Goal: Task Accomplishment & Management: Use online tool/utility

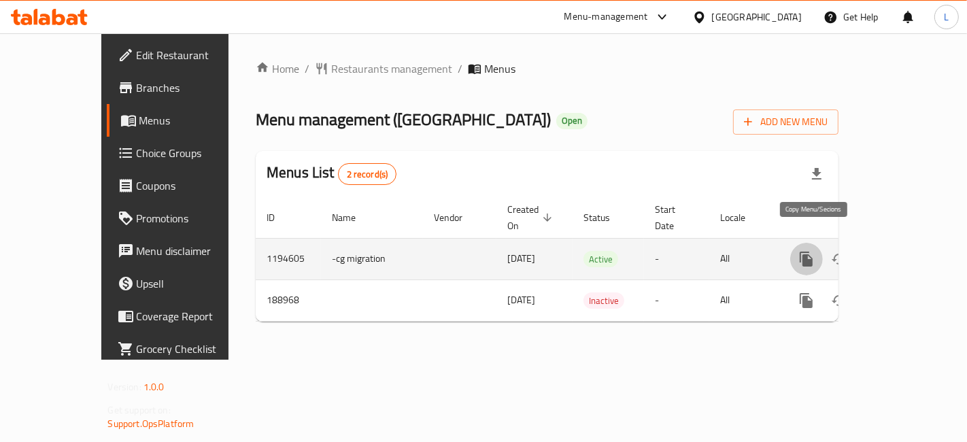
click at [812, 252] on icon "more" at bounding box center [806, 259] width 13 height 15
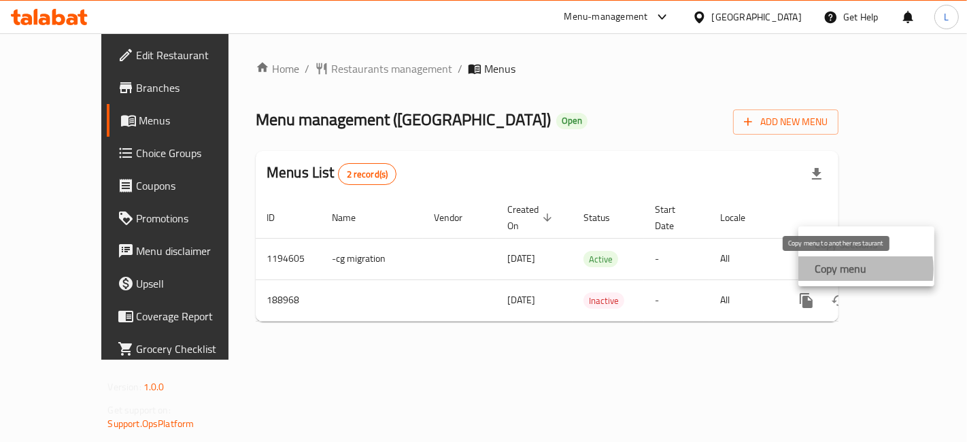
click at [852, 269] on strong "Copy menu" at bounding box center [841, 268] width 52 height 16
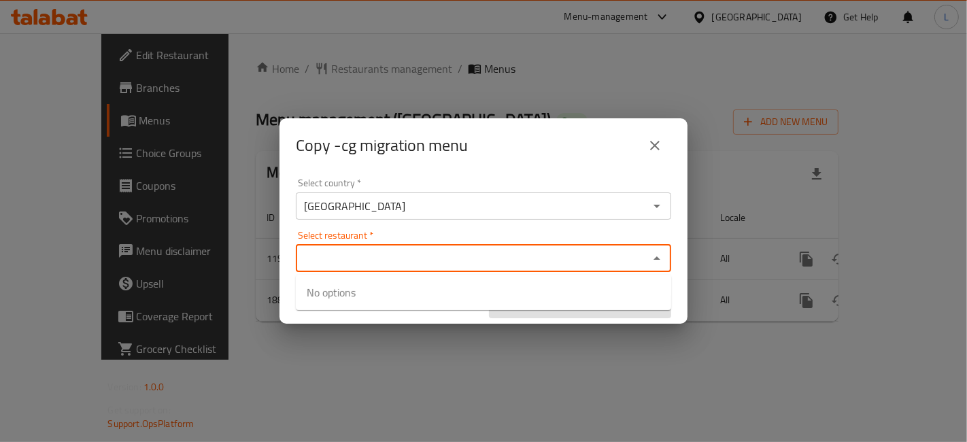
click at [474, 262] on input "Select restaurant   *" at bounding box center [472, 258] width 345 height 19
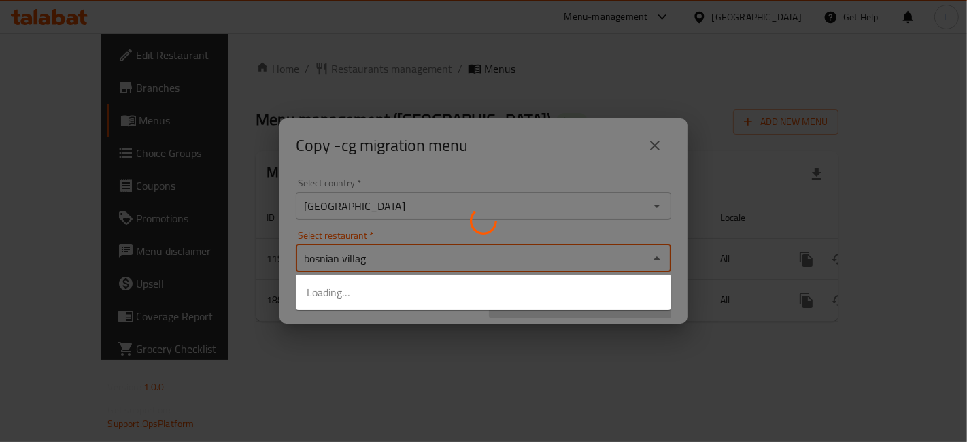
type input "bosnian village"
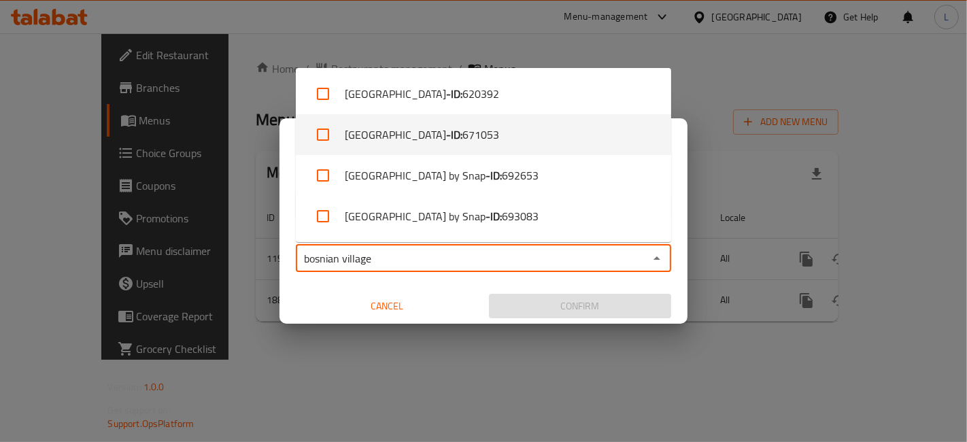
click at [318, 136] on input "checkbox" at bounding box center [323, 134] width 33 height 33
checkbox input "true"
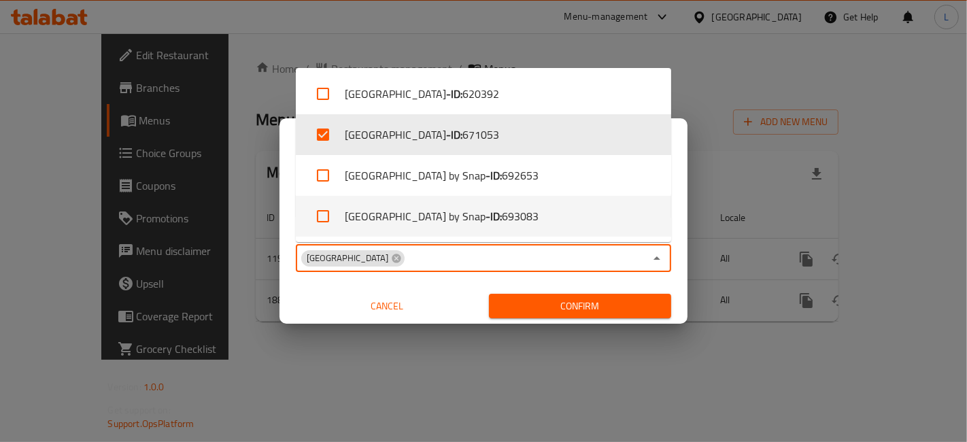
click at [598, 309] on span "Confirm" at bounding box center [580, 306] width 161 height 17
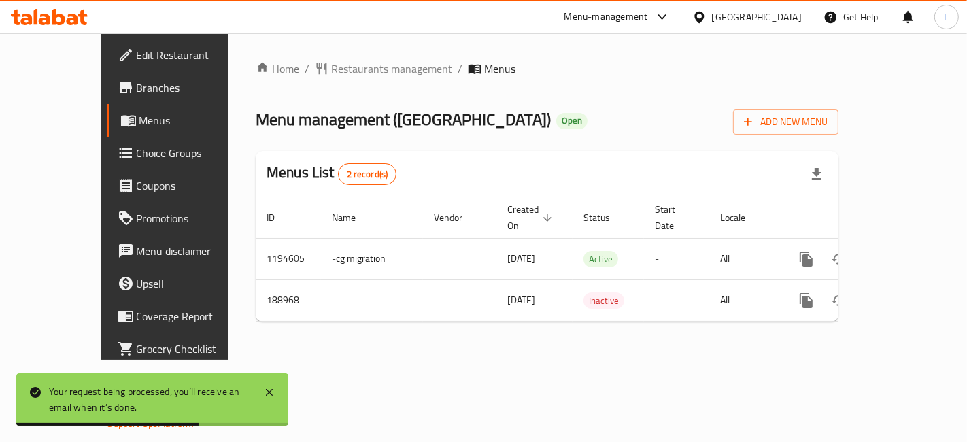
click at [64, 18] on icon at bounding box center [58, 17] width 13 height 16
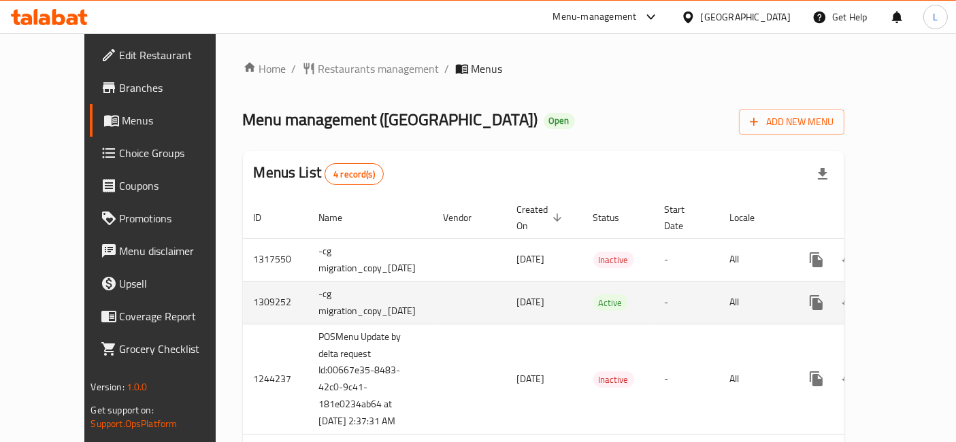
scroll to position [72, 0]
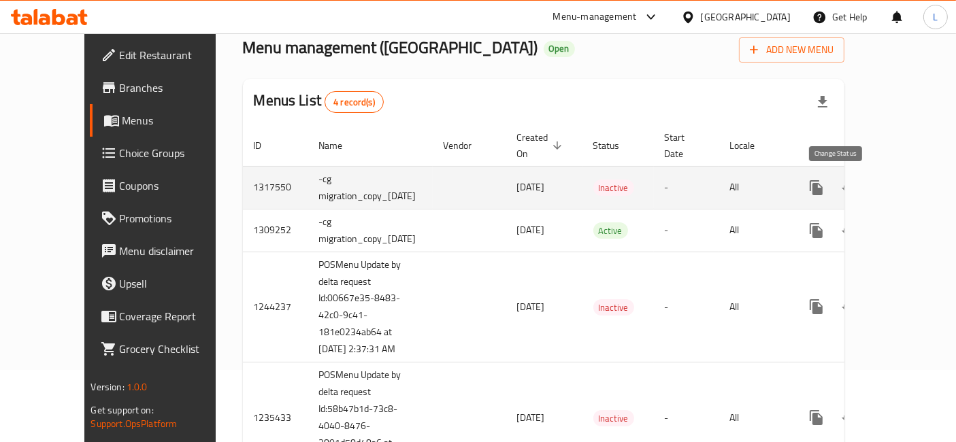
click at [841, 184] on icon "enhanced table" at bounding box center [849, 188] width 16 height 16
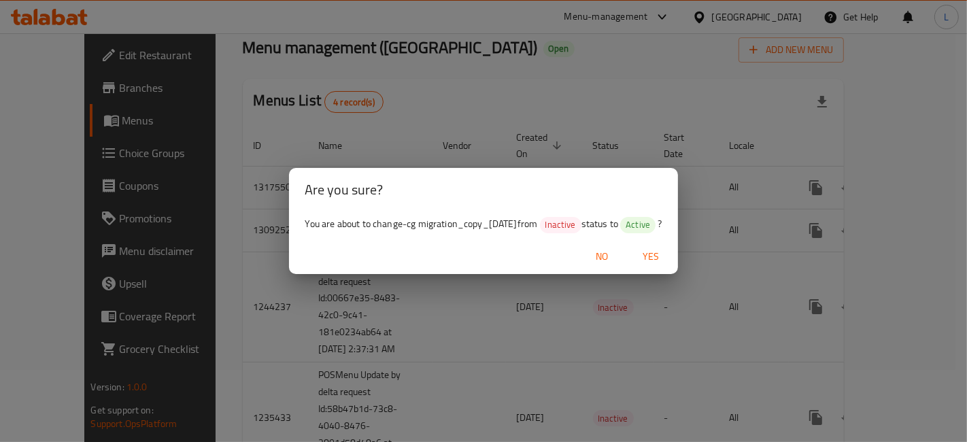
click at [652, 260] on span "Yes" at bounding box center [651, 256] width 33 height 17
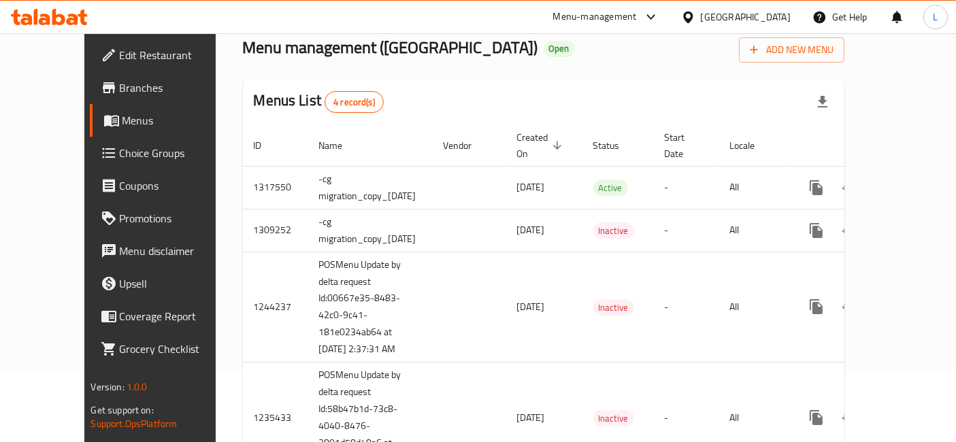
click at [48, 7] on div at bounding box center [49, 16] width 99 height 27
click at [71, 16] on icon at bounding box center [49, 17] width 77 height 16
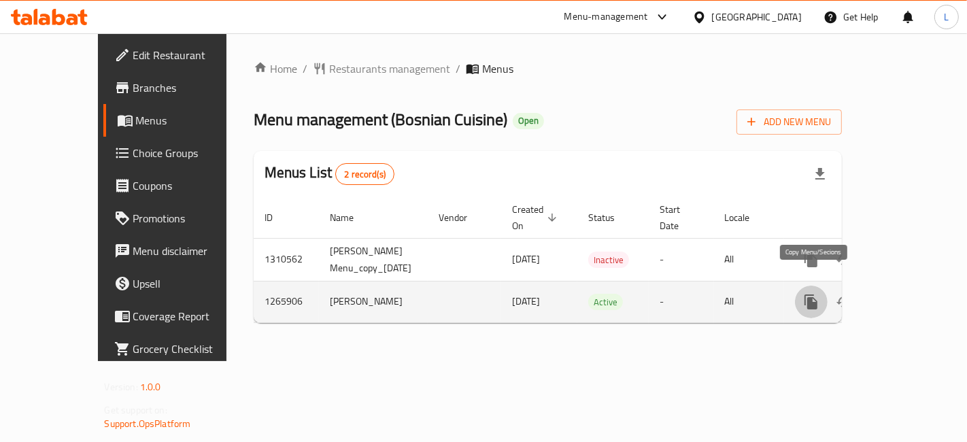
click at [816, 294] on icon "more" at bounding box center [811, 301] width 13 height 15
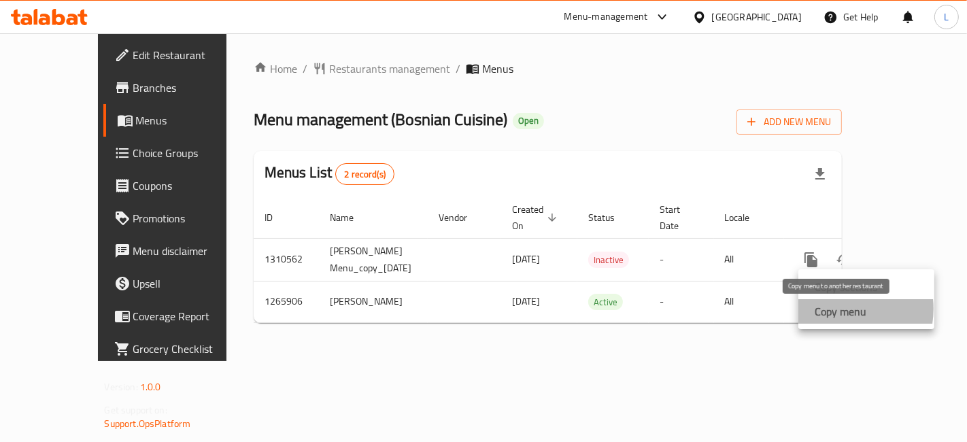
click at [836, 309] on strong "Copy menu" at bounding box center [841, 311] width 52 height 16
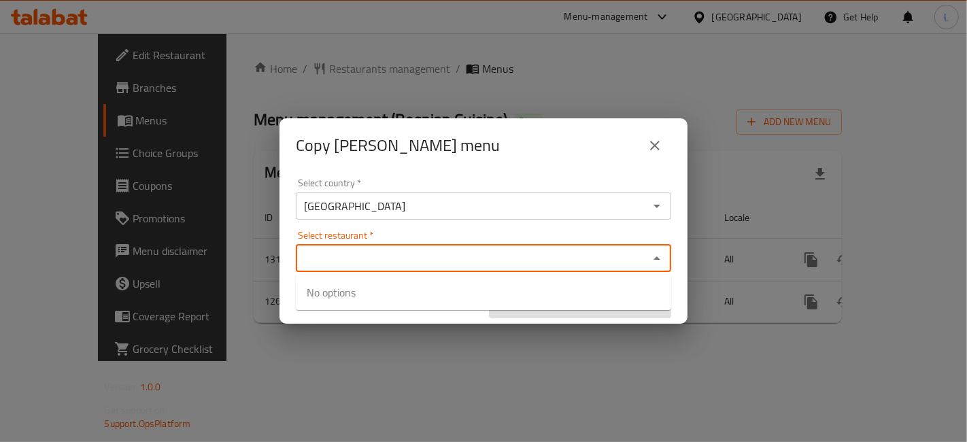
click at [423, 254] on input "Select restaurant   *" at bounding box center [472, 258] width 345 height 19
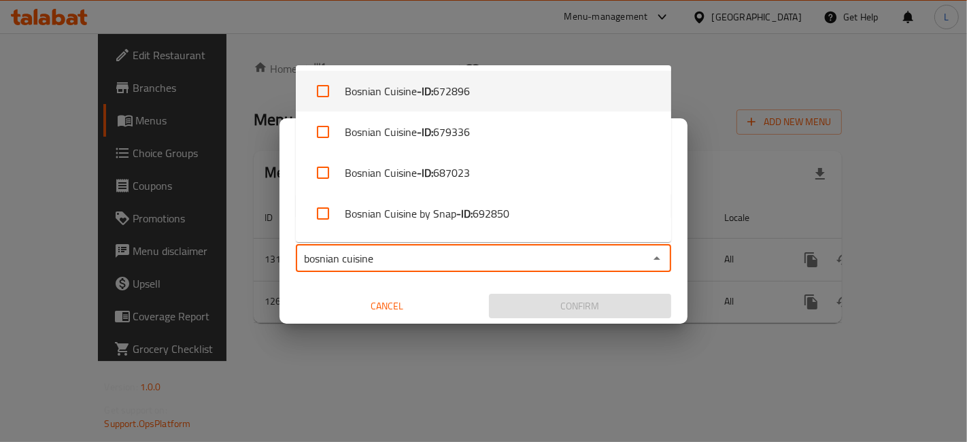
type input "bosnian cuisine"
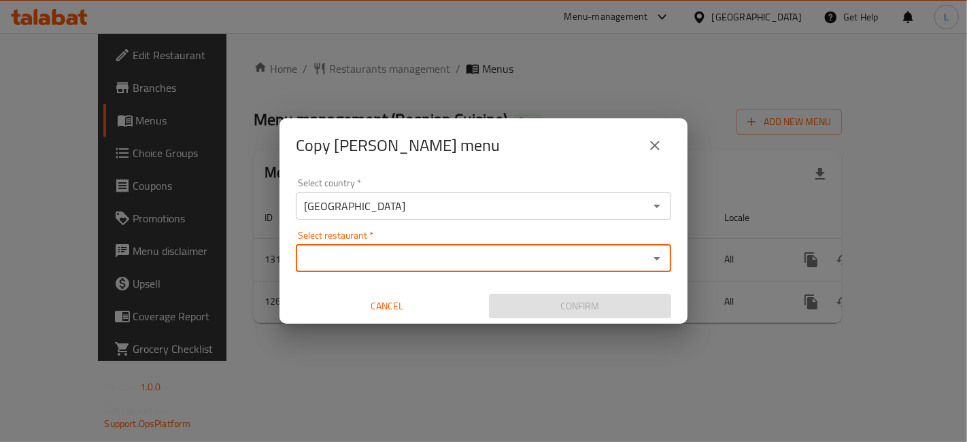
click at [373, 261] on input "Select restaurant   *" at bounding box center [472, 258] width 345 height 19
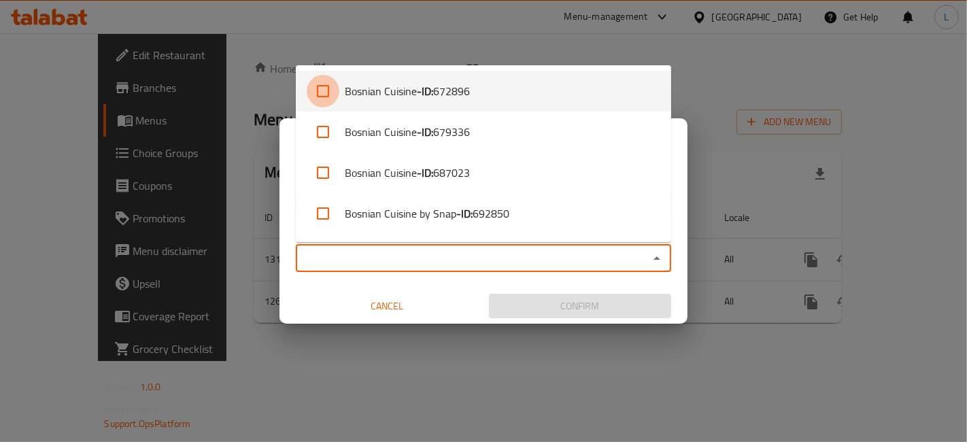
click at [326, 88] on input "checkbox" at bounding box center [323, 91] width 33 height 33
checkbox input "true"
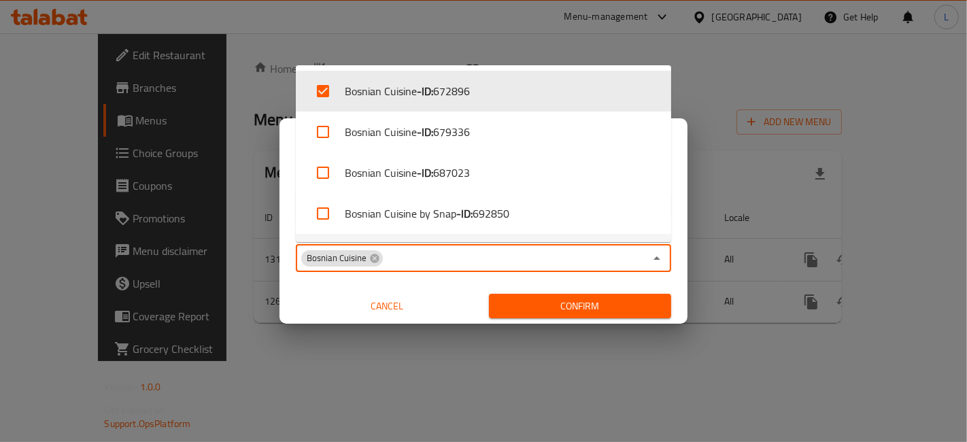
click at [609, 301] on span "Confirm" at bounding box center [580, 306] width 161 height 17
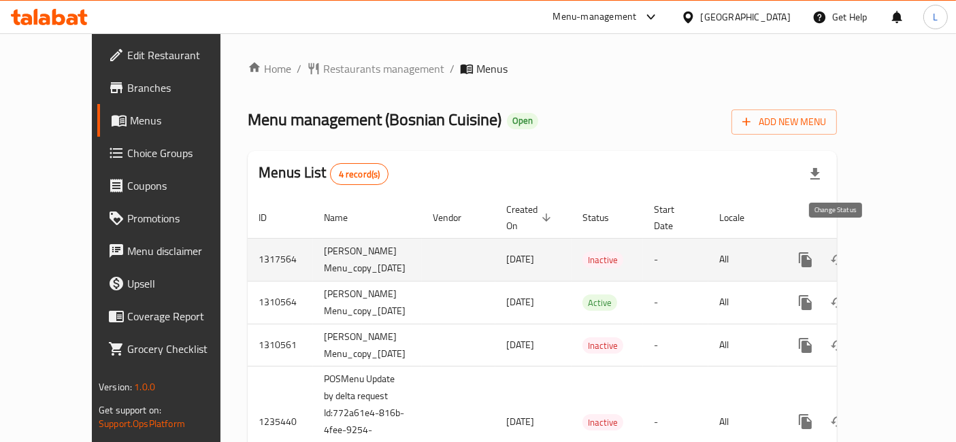
click at [830, 254] on icon "enhanced table" at bounding box center [837, 259] width 15 height 11
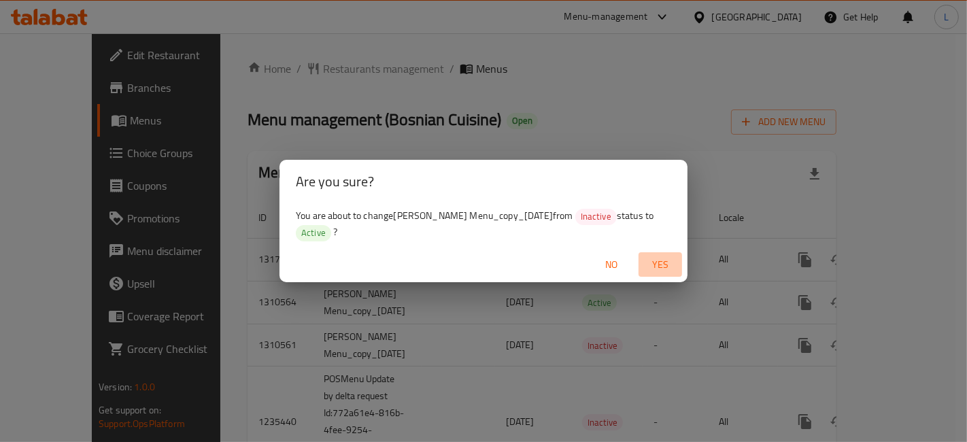
click at [658, 256] on span "Yes" at bounding box center [660, 264] width 33 height 17
